Goal: Task Accomplishment & Management: Complete application form

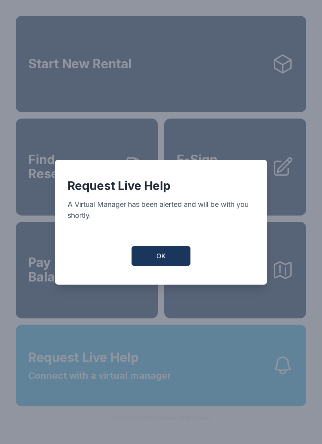
click at [155, 266] on button "OK" at bounding box center [161, 256] width 59 height 20
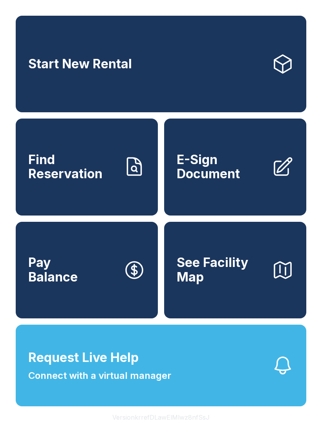
click at [222, 170] on span "E-Sign Document" at bounding box center [221, 167] width 89 height 29
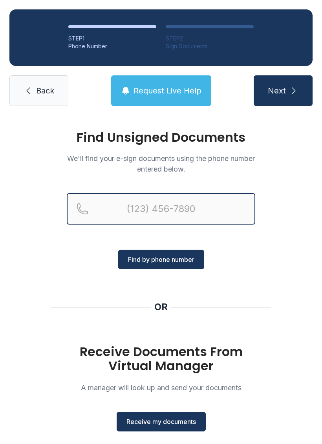
click at [166, 212] on input "Reservation phone number" at bounding box center [161, 208] width 189 height 31
type input "[PHONE_NUMBER]"
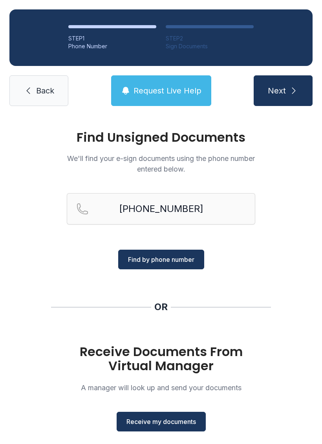
click at [170, 257] on span "Find by phone number" at bounding box center [161, 259] width 66 height 9
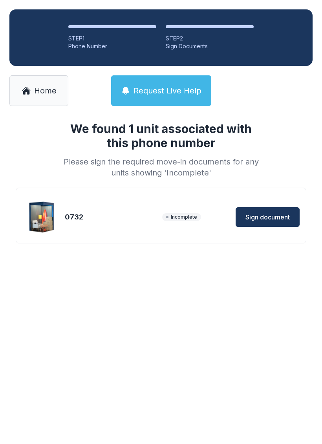
click at [273, 218] on span "Sign document" at bounding box center [267, 216] width 44 height 9
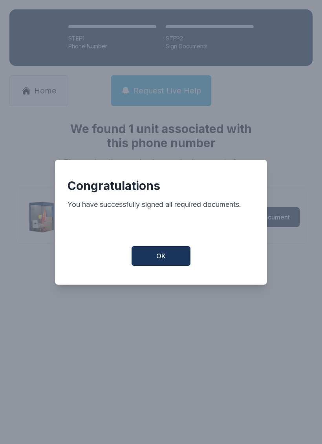
click at [181, 257] on button "OK" at bounding box center [161, 256] width 59 height 20
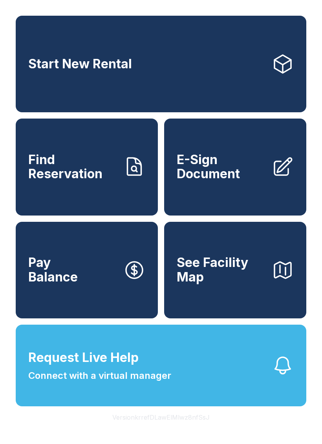
click at [226, 284] on span "See Facility Map" at bounding box center [221, 270] width 89 height 29
